Goal: Information Seeking & Learning: Find specific fact

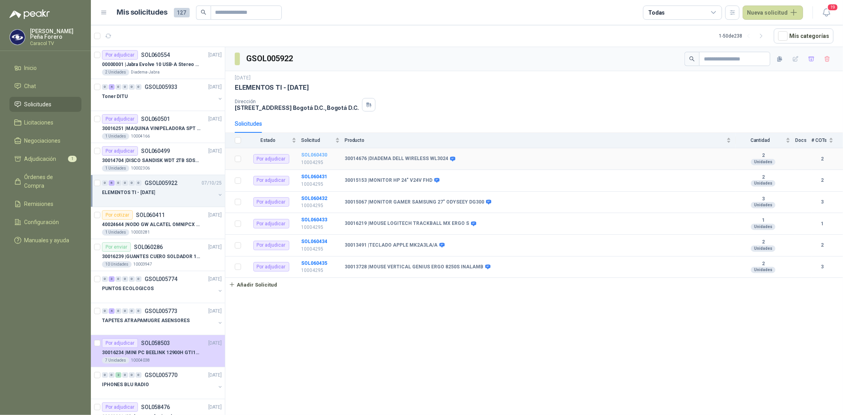
click at [309, 155] on b "SOL060430" at bounding box center [314, 155] width 26 height 6
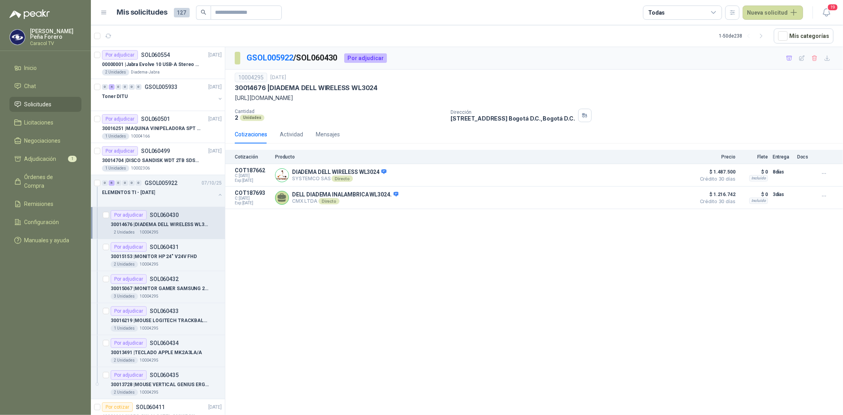
click at [422, 305] on div "GSOL005922 / SOL060430 Por adjudicar 10004295 [DATE] 30014676 | DIADEMA DELL WI…" at bounding box center [534, 232] width 618 height 371
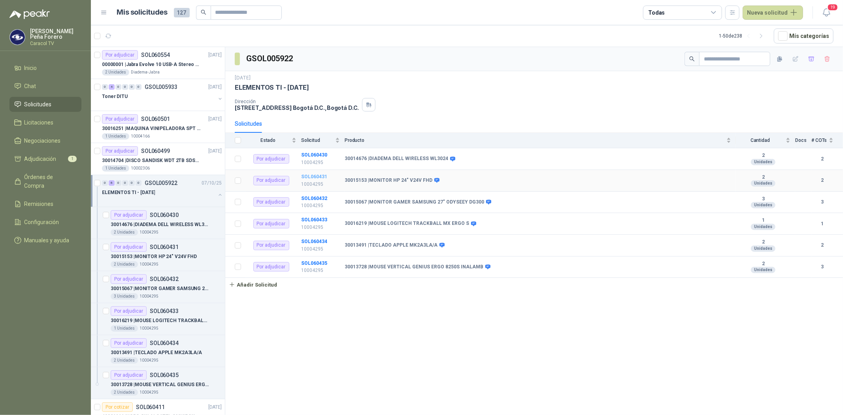
click at [311, 177] on b "SOL060431" at bounding box center [314, 177] width 26 height 6
click at [313, 199] on b "SOL060432" at bounding box center [314, 199] width 26 height 6
click at [307, 218] on b "SOL060433" at bounding box center [314, 220] width 26 height 6
click at [305, 240] on b "SOL060434" at bounding box center [314, 242] width 26 height 6
click at [305, 263] on b "SOL060435" at bounding box center [314, 263] width 26 height 6
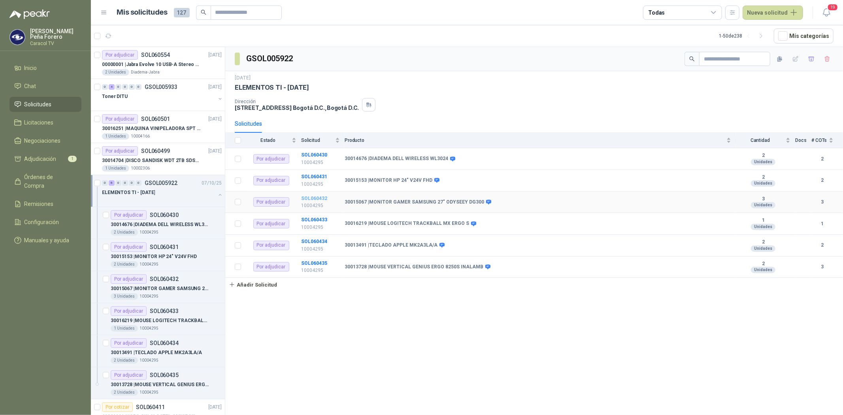
click at [310, 199] on b "SOL060432" at bounding box center [314, 199] width 26 height 6
click at [308, 218] on b "SOL060433" at bounding box center [314, 220] width 26 height 6
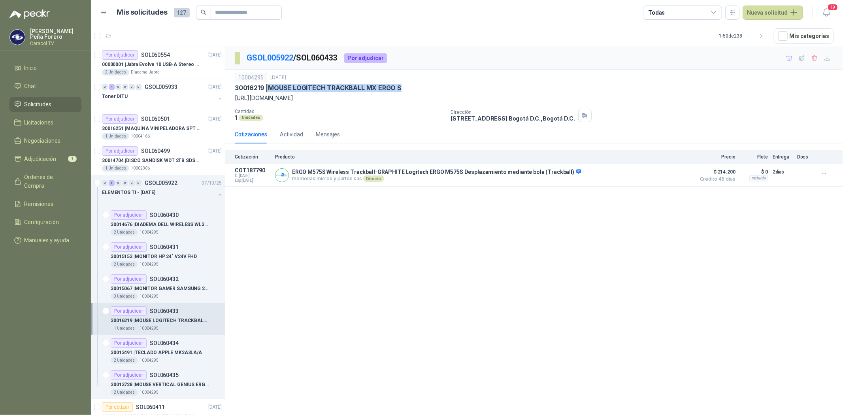
drag, startPoint x: 406, startPoint y: 87, endPoint x: 267, endPoint y: 91, distance: 138.7
click at [267, 91] on div "30016219 | MOUSE LOGITECH TRACKBALL MX ERGO S" at bounding box center [534, 88] width 599 height 8
drag, startPoint x: 616, startPoint y: 96, endPoint x: 228, endPoint y: 103, distance: 388.1
click at [228, 103] on div "10004295 [DATE] 30016219 | MOUSE LOGITECH TRACKBALL MX ERGO S [URL][DOMAIN_NAME…" at bounding box center [534, 98] width 618 height 56
drag, startPoint x: 627, startPoint y: 96, endPoint x: 231, endPoint y: 96, distance: 396.7
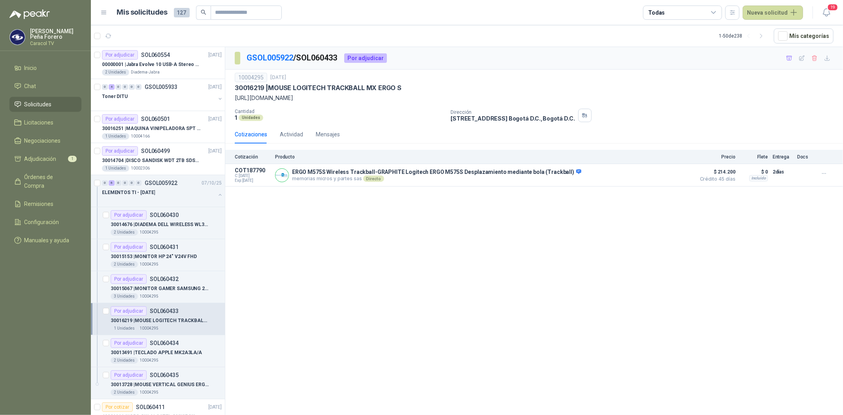
click at [231, 96] on div "10004295 [DATE] 30016219 | MOUSE LOGITECH TRACKBALL MX ERGO S [URL][DOMAIN_NAME…" at bounding box center [534, 98] width 618 height 56
copy p "[URL][DOMAIN_NAME]"
click at [666, 174] on button "Detalles" at bounding box center [672, 175] width 37 height 11
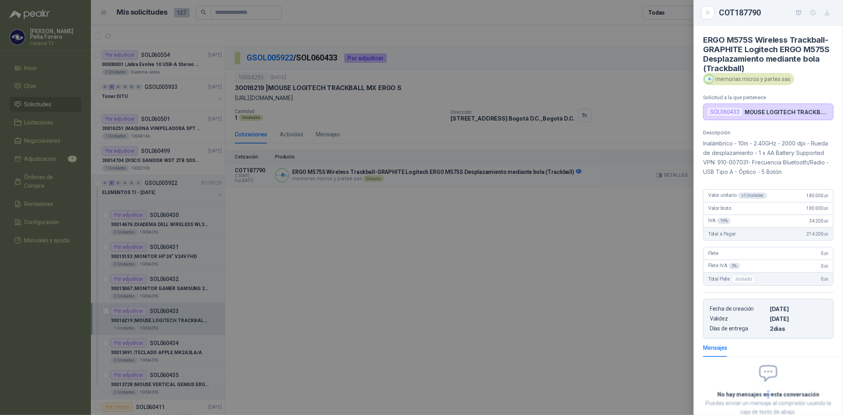
scroll to position [61, 0]
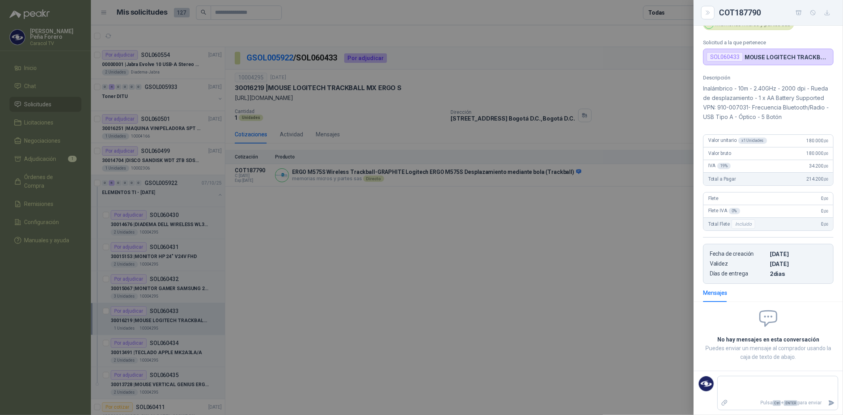
click at [529, 234] on div at bounding box center [421, 207] width 843 height 415
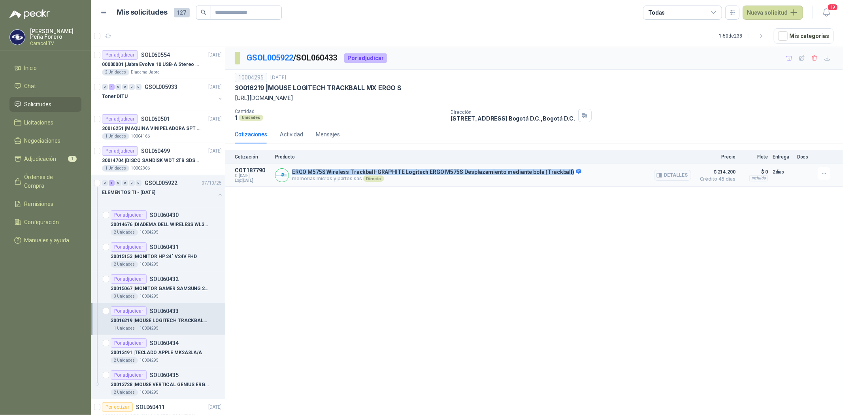
drag, startPoint x: 291, startPoint y: 172, endPoint x: 574, endPoint y: 174, distance: 282.9
click at [574, 174] on div "ERGO M575S Wireless Trackball-GRAPHITE Logitech ERGO M575S Desplazamiento media…" at bounding box center [483, 175] width 416 height 16
copy p "ERGO M575S Wireless Trackball-GRAPHITE Logitech ERGO M575S Desplazamiento media…"
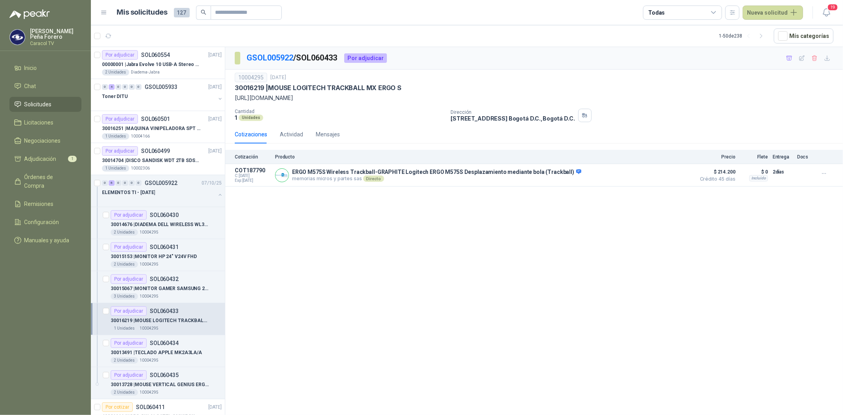
click at [430, 223] on div "GSOL005922 / SOL060433 Por adjudicar 10004295 [DATE] 30016219 | MOUSE LOGITECH …" at bounding box center [534, 232] width 618 height 371
